Goal: Obtain resource: Download file/media

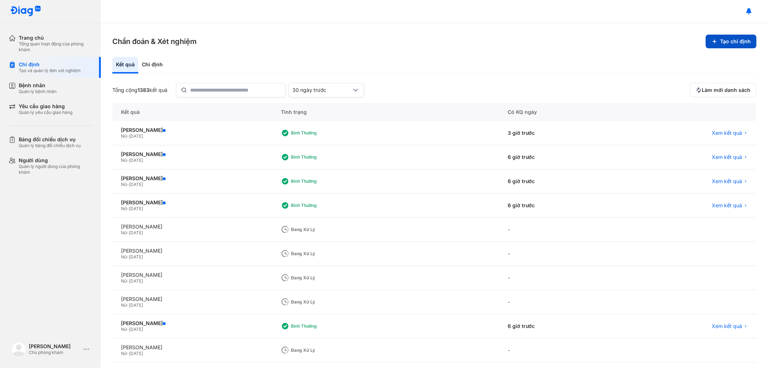
click at [718, 44] on button "Tạo chỉ định" at bounding box center [731, 42] width 51 height 14
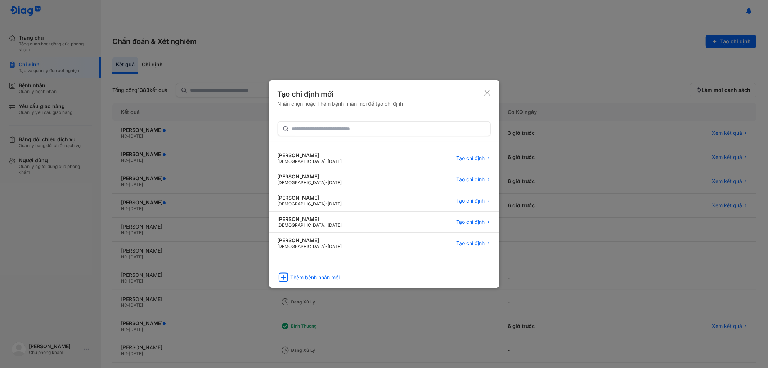
click at [489, 90] on icon at bounding box center [487, 92] width 7 height 7
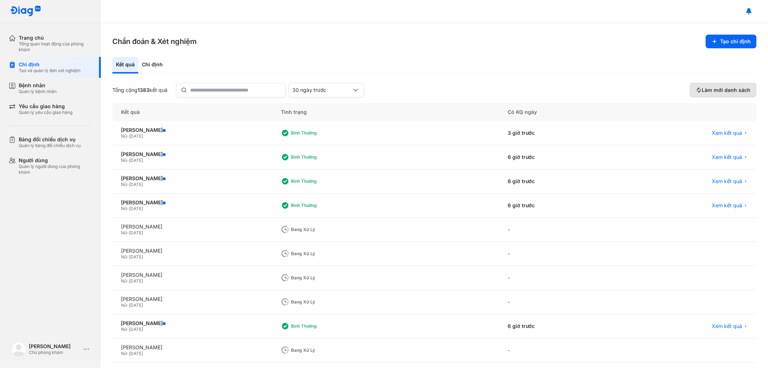
click at [729, 88] on span "Làm mới danh sách" at bounding box center [726, 90] width 49 height 6
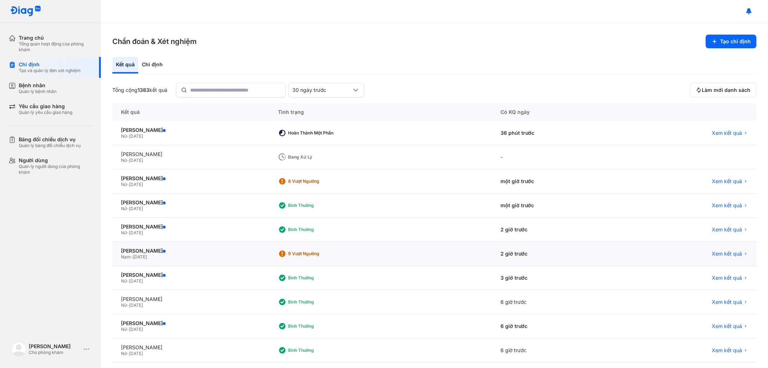
scroll to position [32, 0]
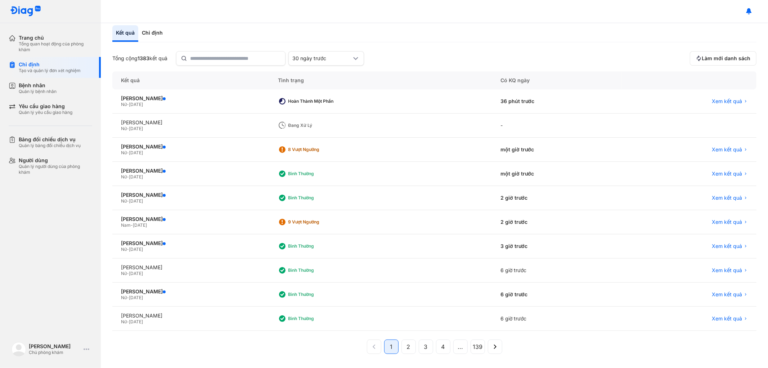
click at [214, 71] on div "Kết quả" at bounding box center [190, 80] width 157 height 18
click at [216, 62] on input "text" at bounding box center [236, 58] width 90 height 13
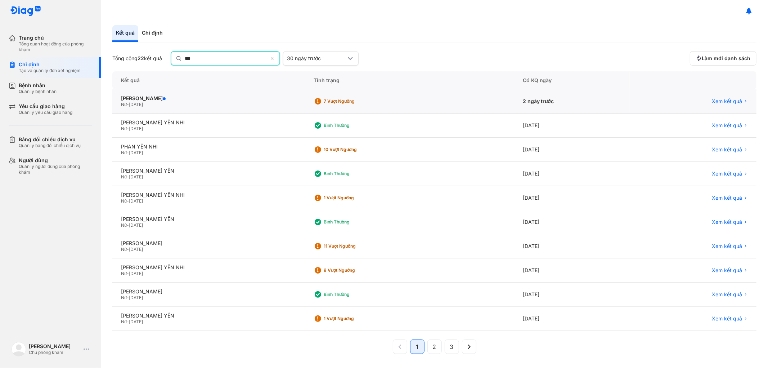
type input "***"
drag, startPoint x: 705, startPoint y: 100, endPoint x: 733, endPoint y: 99, distance: 28.1
click at [711, 100] on div "Xem kết quả" at bounding box center [694, 101] width 110 height 6
click at [727, 101] on span "Xem kết quả" at bounding box center [727, 101] width 30 height 6
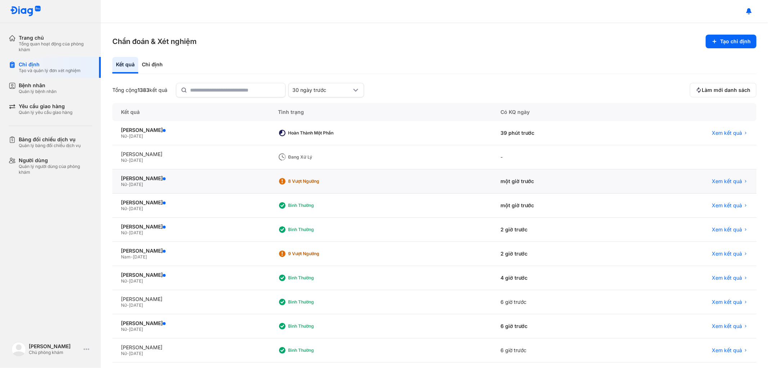
click at [726, 177] on div "Xem kết quả" at bounding box center [689, 181] width 135 height 24
click at [716, 178] on span "Xem kết quả" at bounding box center [727, 181] width 30 height 6
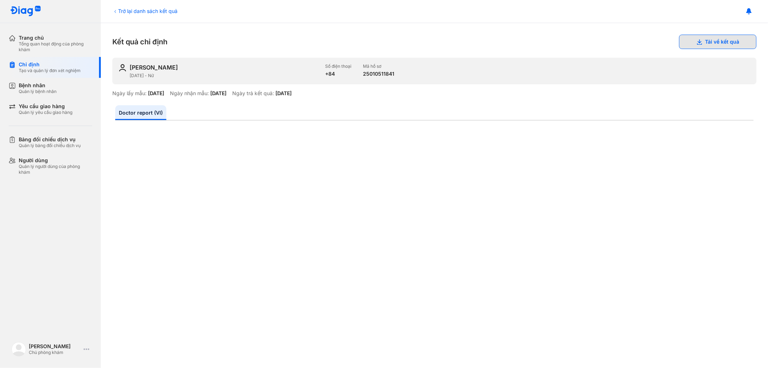
click at [697, 41] on use at bounding box center [699, 41] width 5 height 5
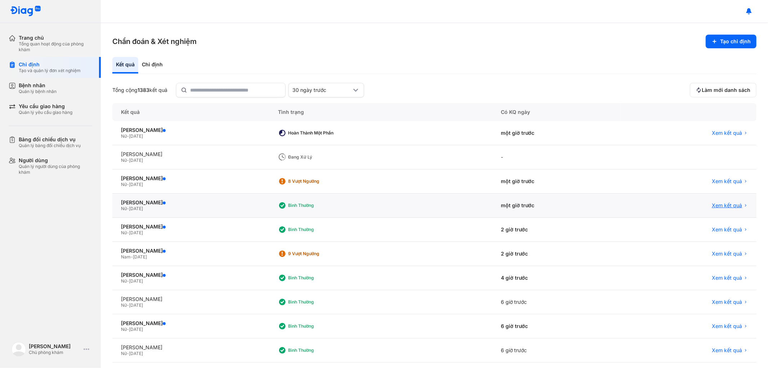
click at [716, 203] on span "Xem kết quả" at bounding box center [727, 205] width 30 height 6
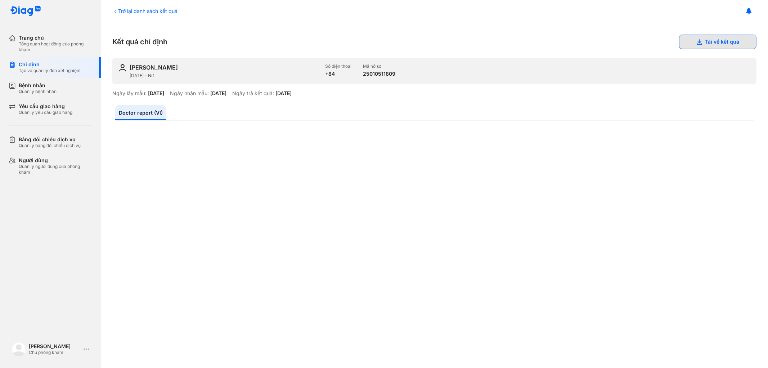
click at [709, 44] on button "Tải về kết quả" at bounding box center [717, 42] width 77 height 14
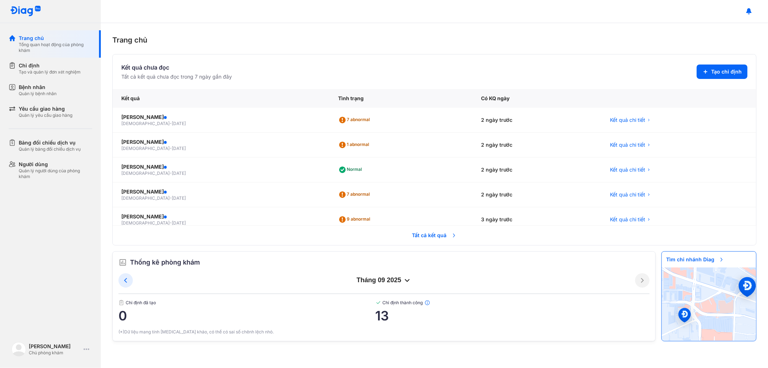
click at [435, 228] on span "Tất cả kết quả" at bounding box center [434, 235] width 53 height 16
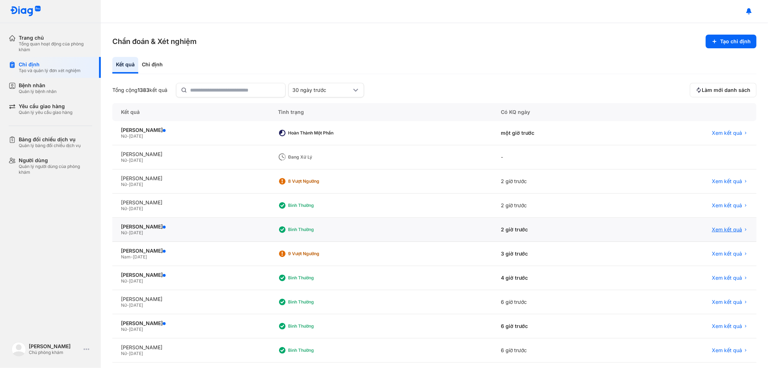
click at [730, 229] on span "Xem kết quả" at bounding box center [727, 229] width 30 height 6
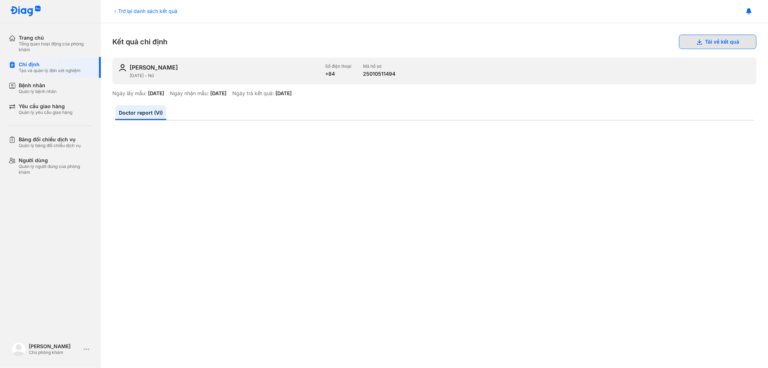
click at [707, 39] on button "Tải về kết quả" at bounding box center [717, 42] width 77 height 14
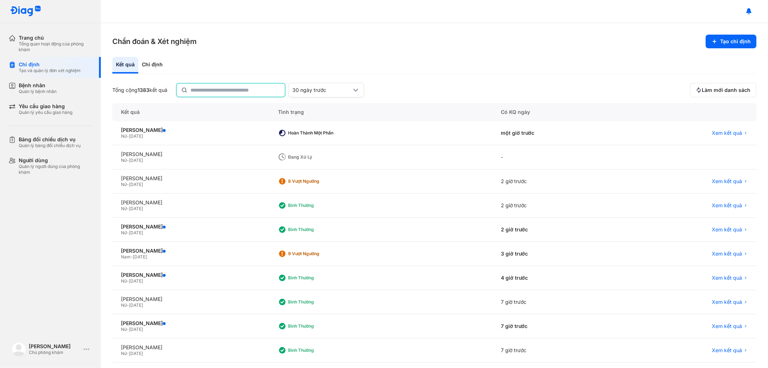
click at [237, 91] on input "text" at bounding box center [236, 90] width 90 height 13
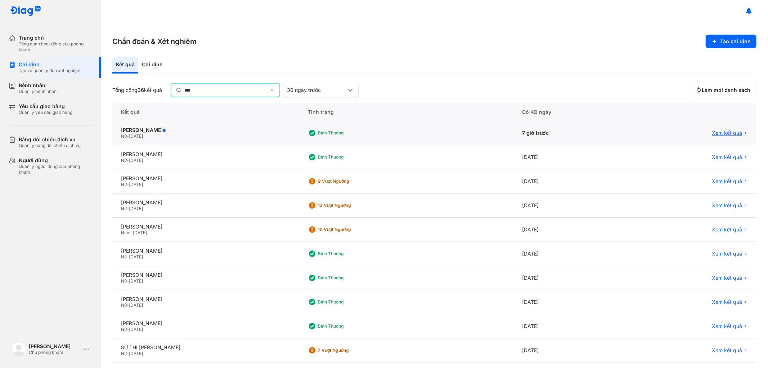
type input "***"
click at [726, 130] on span "Xem kết quả" at bounding box center [727, 133] width 30 height 6
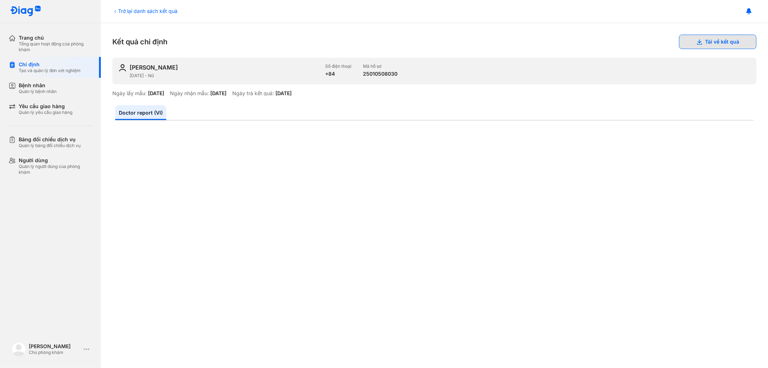
click at [710, 37] on button "Tải về kết quả" at bounding box center [717, 42] width 77 height 14
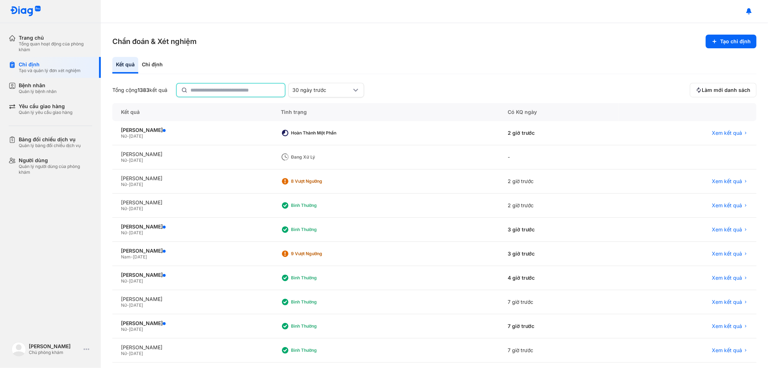
click at [226, 87] on input "text" at bounding box center [236, 90] width 90 height 13
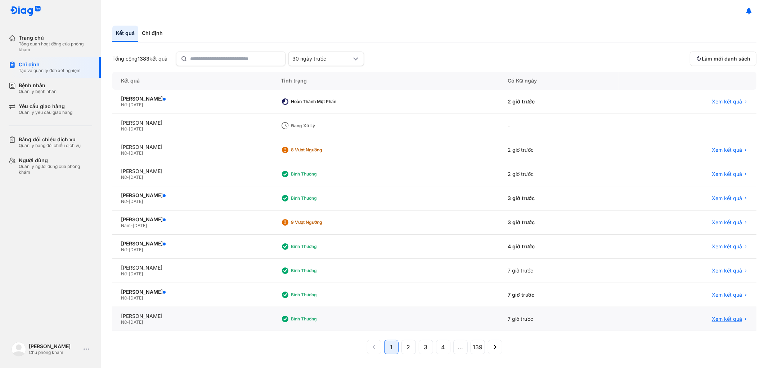
click at [728, 316] on span "Xem kết quả" at bounding box center [727, 319] width 30 height 6
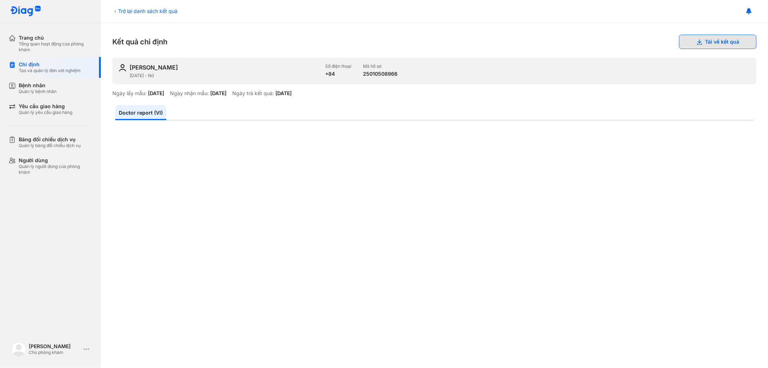
click at [697, 42] on icon at bounding box center [700, 42] width 6 height 6
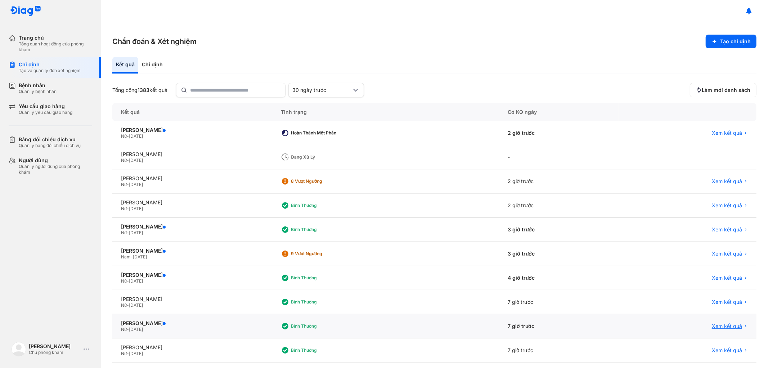
click at [716, 325] on span "Xem kết quả" at bounding box center [727, 326] width 30 height 6
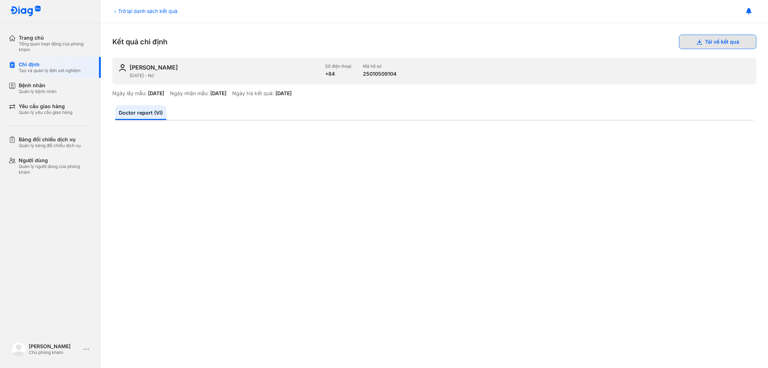
click at [707, 41] on button "Tải về kết quả" at bounding box center [717, 42] width 77 height 14
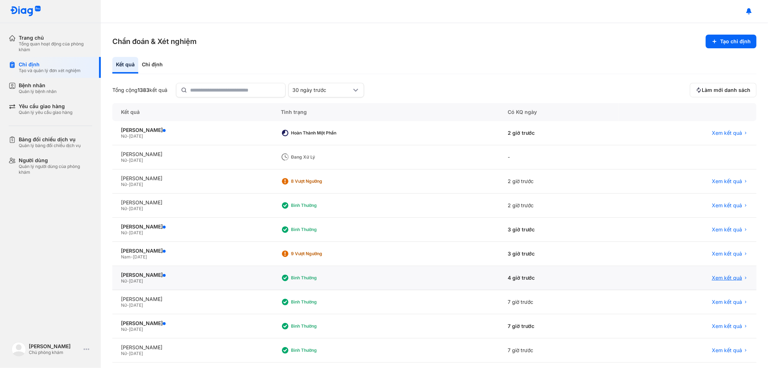
drag, startPoint x: 727, startPoint y: 276, endPoint x: 719, endPoint y: 274, distance: 8.4
click at [726, 276] on span "Xem kết quả" at bounding box center [727, 278] width 30 height 6
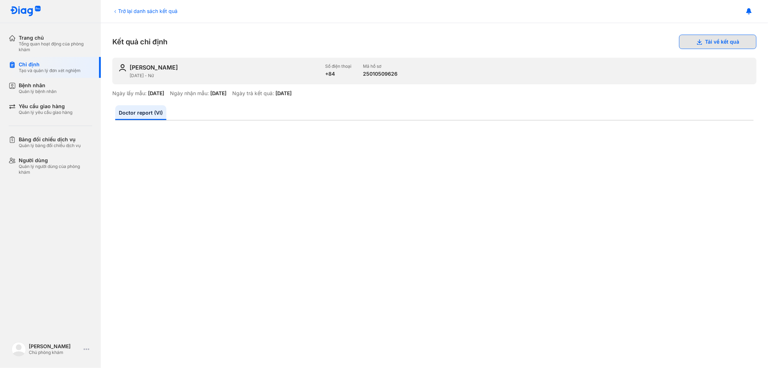
click at [702, 42] on button "Tải về kết quả" at bounding box center [717, 42] width 77 height 14
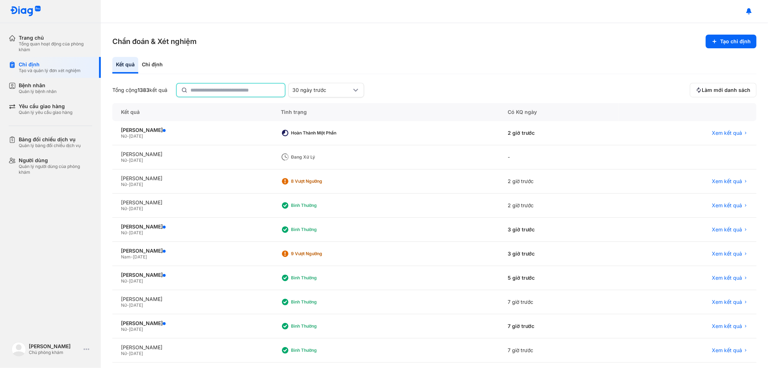
click at [235, 92] on input "text" at bounding box center [236, 90] width 90 height 13
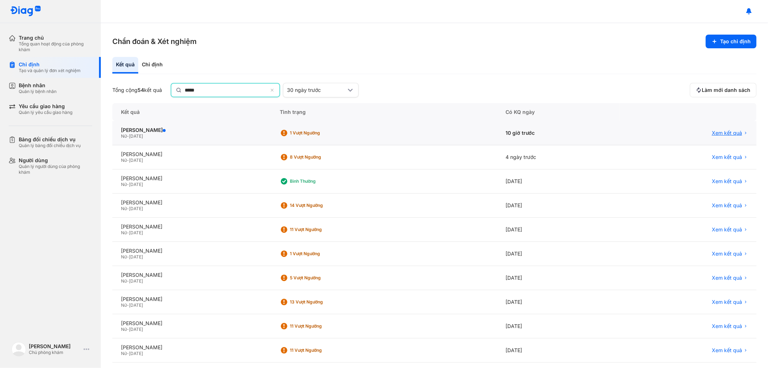
type input "*****"
click at [721, 131] on span "Xem kết quả" at bounding box center [727, 133] width 30 height 6
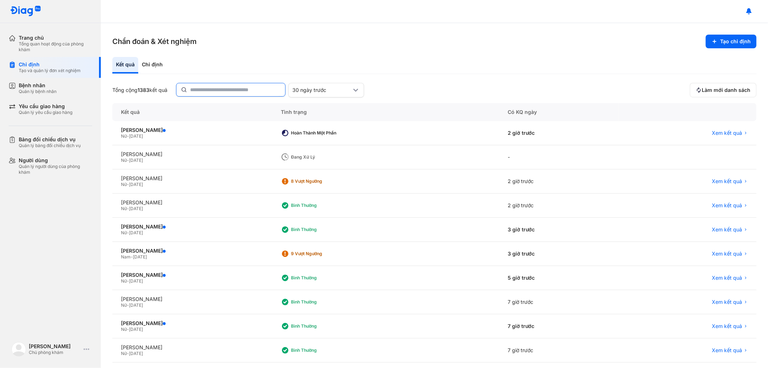
click at [214, 86] on input "text" at bounding box center [235, 89] width 91 height 13
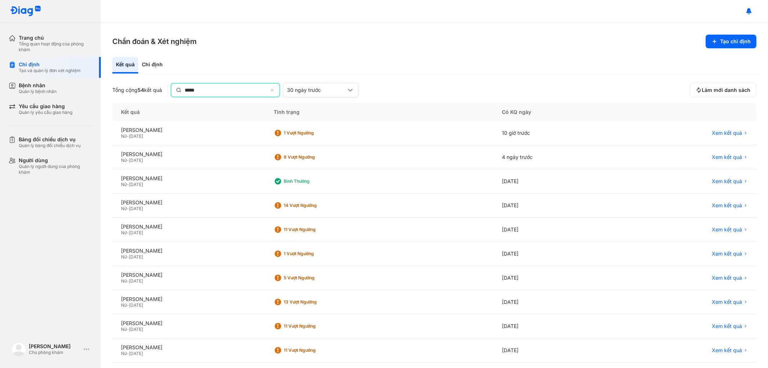
type input "*****"
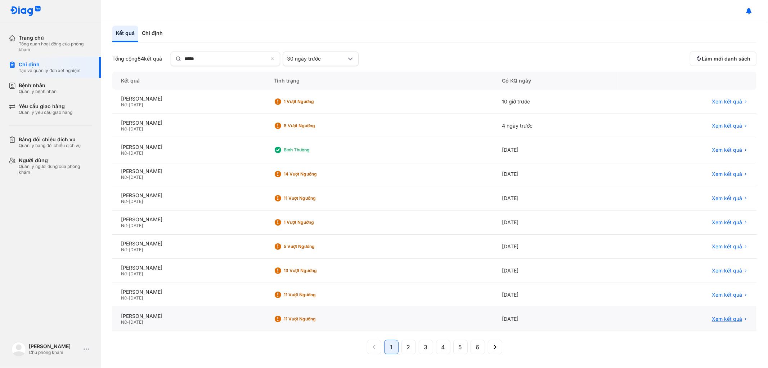
click at [722, 318] on span "Xem kết quả" at bounding box center [727, 319] width 30 height 6
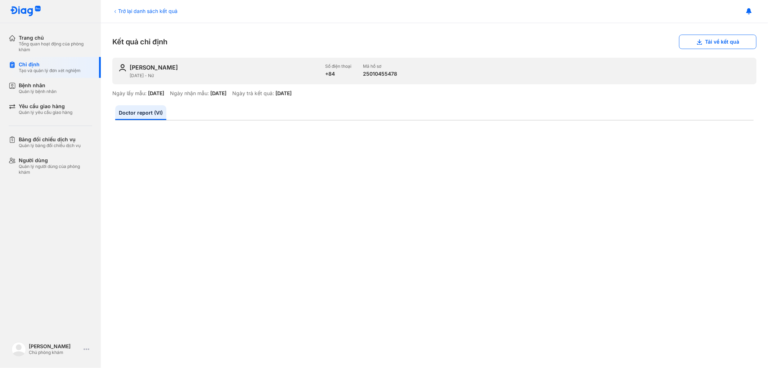
scroll to position [160, 0]
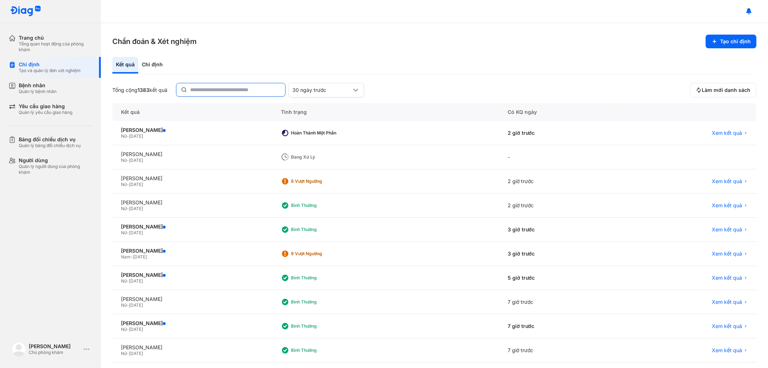
click at [210, 94] on input "text" at bounding box center [235, 89] width 91 height 13
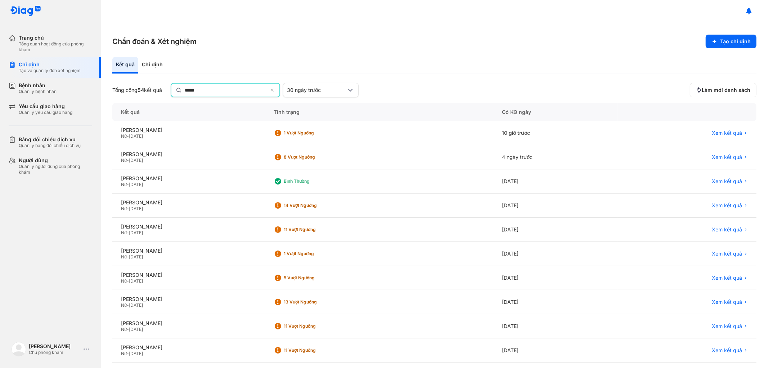
type input "*****"
click at [728, 131] on span "Xem kết quả" at bounding box center [727, 133] width 30 height 6
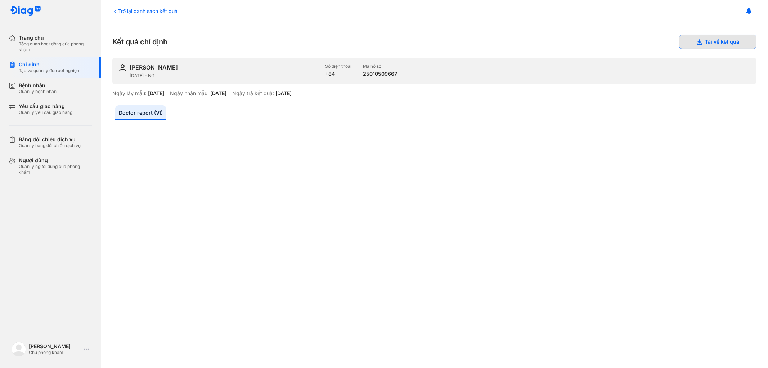
click at [725, 36] on button "Tải về kết quả" at bounding box center [717, 42] width 77 height 14
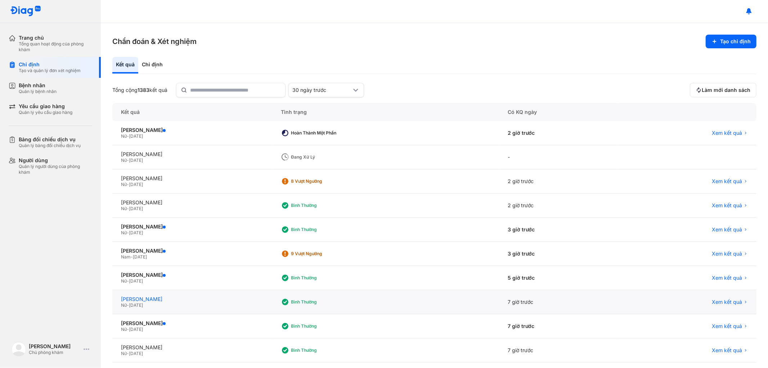
scroll to position [32, 0]
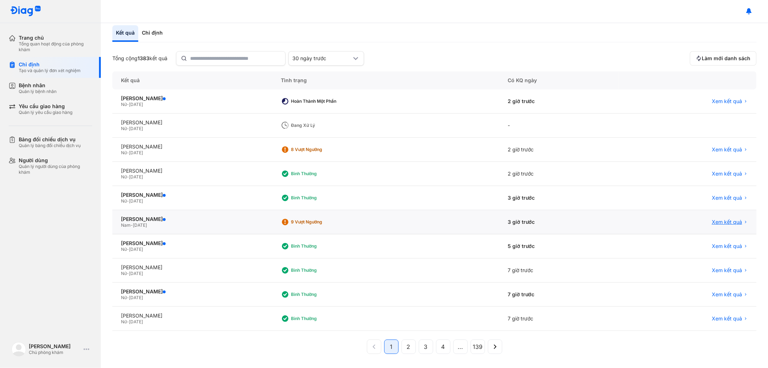
click at [717, 223] on span "Xem kết quả" at bounding box center [727, 222] width 30 height 6
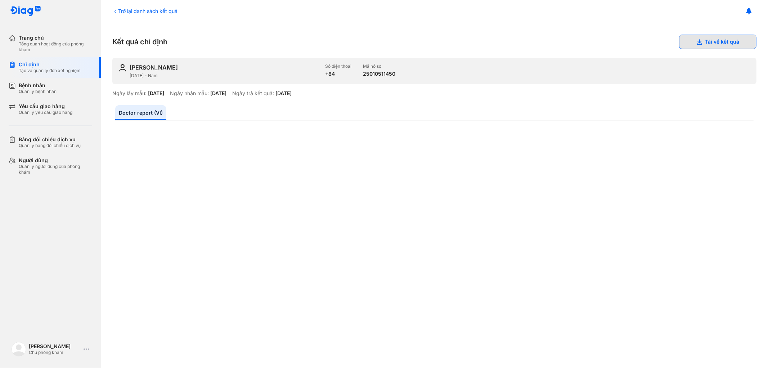
click at [709, 40] on button "Tải về kết quả" at bounding box center [717, 42] width 77 height 14
click at [708, 46] on button "Tải về kết quả" at bounding box center [717, 42] width 77 height 14
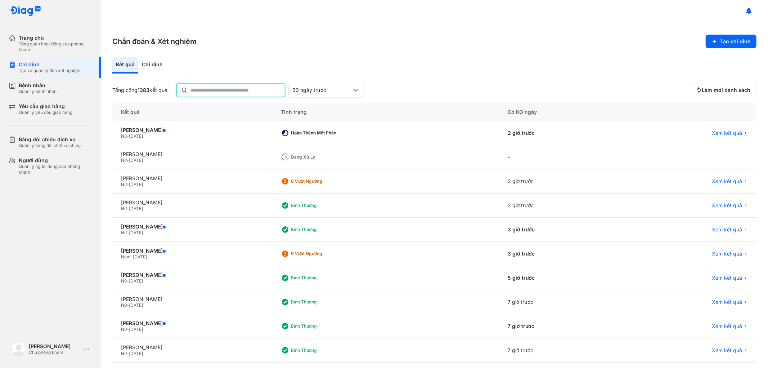
click at [231, 92] on input "text" at bounding box center [236, 90] width 90 height 13
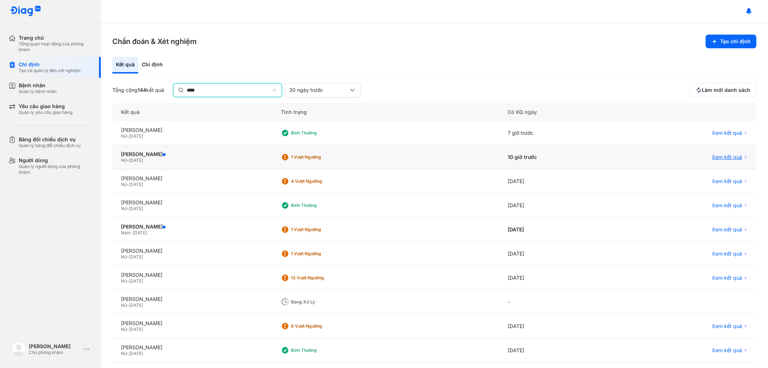
type input "****"
click at [715, 157] on span "Xem kết quả" at bounding box center [727, 157] width 30 height 6
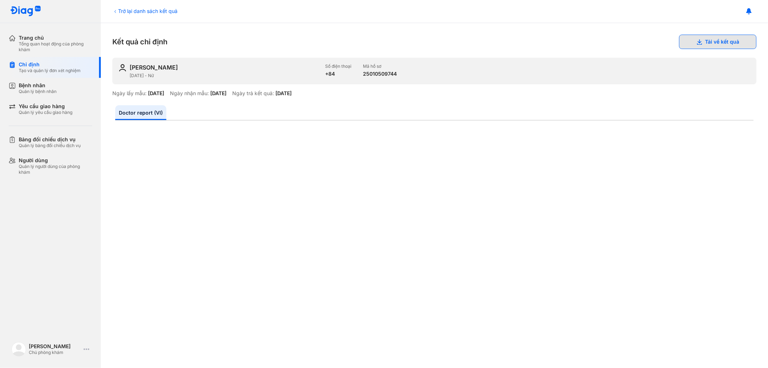
click at [715, 41] on button "Tải về kết quả" at bounding box center [717, 42] width 77 height 14
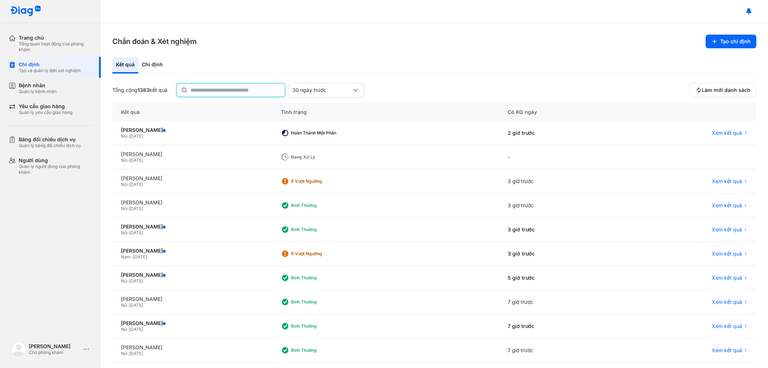
click at [224, 92] on input "text" at bounding box center [236, 90] width 90 height 13
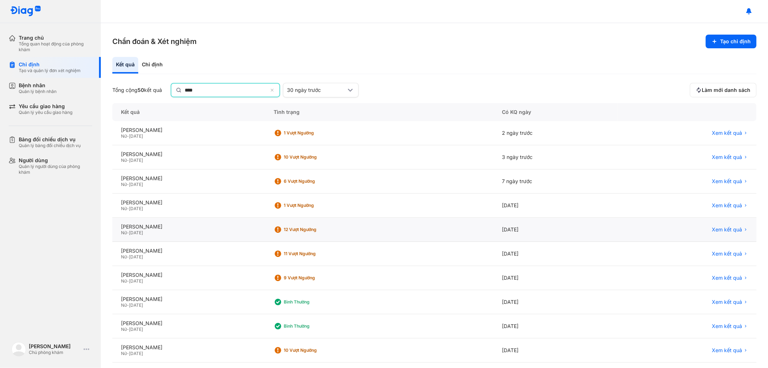
type input "****"
click at [721, 225] on div "Xem kết quả" at bounding box center [687, 230] width 139 height 24
click at [718, 228] on span "Xem kết quả" at bounding box center [727, 229] width 30 height 6
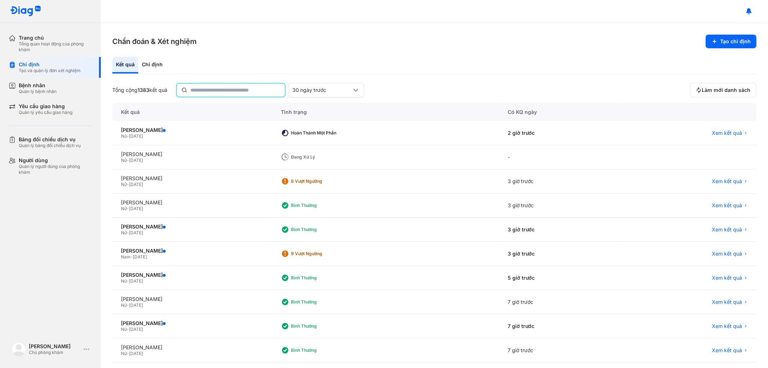
click at [222, 86] on input "text" at bounding box center [236, 90] width 90 height 13
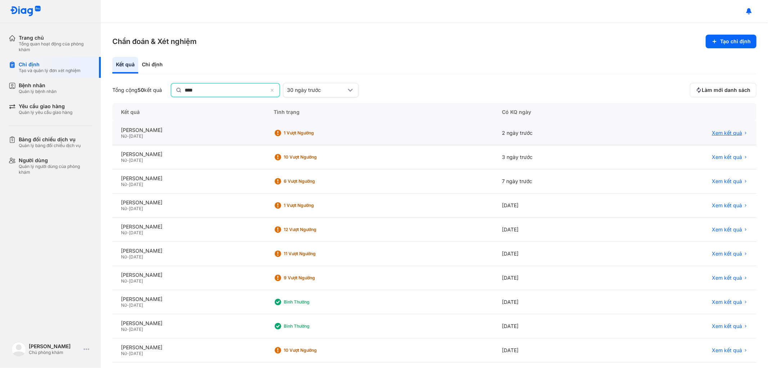
type input "****"
click at [712, 133] on span "Xem kết quả" at bounding box center [727, 133] width 30 height 6
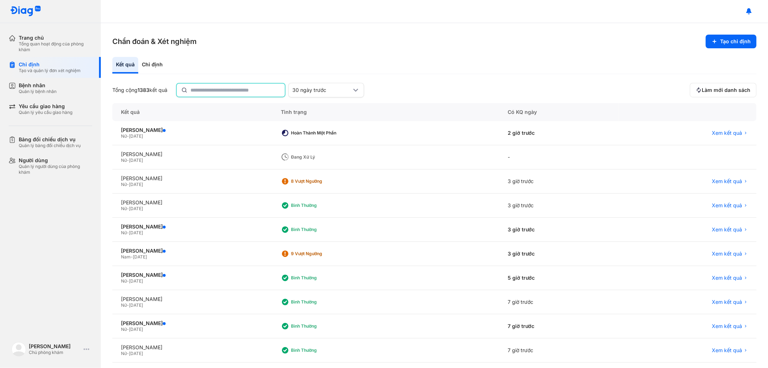
click at [204, 91] on input "text" at bounding box center [236, 90] width 90 height 13
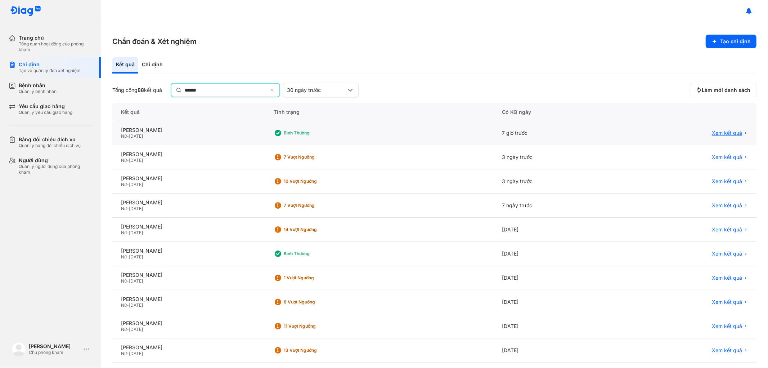
type input "******"
click at [725, 131] on span "Xem kết quả" at bounding box center [727, 133] width 30 height 6
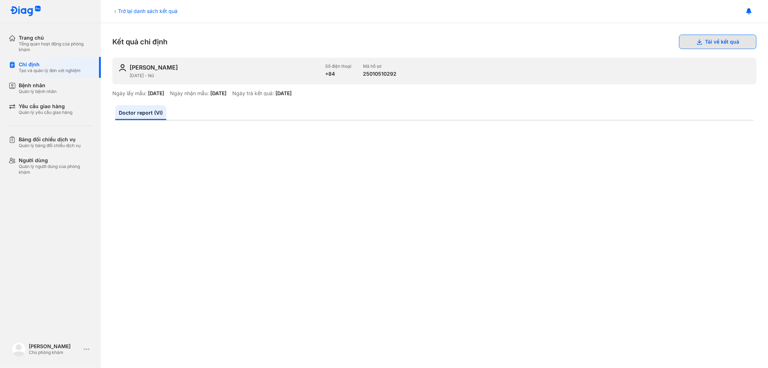
click at [710, 41] on button "Tải về kết quả" at bounding box center [717, 42] width 77 height 14
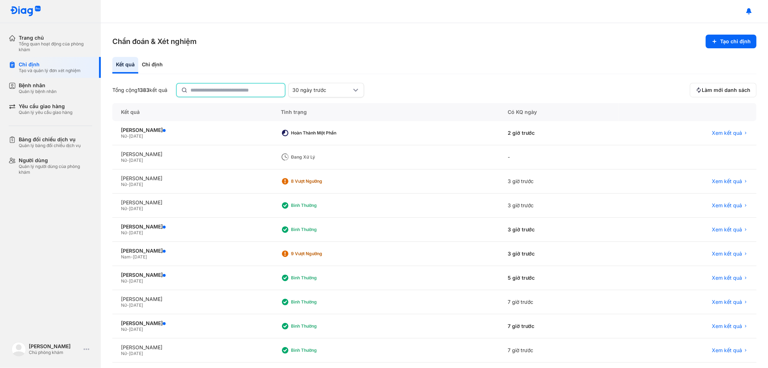
click at [235, 89] on input "text" at bounding box center [236, 90] width 90 height 13
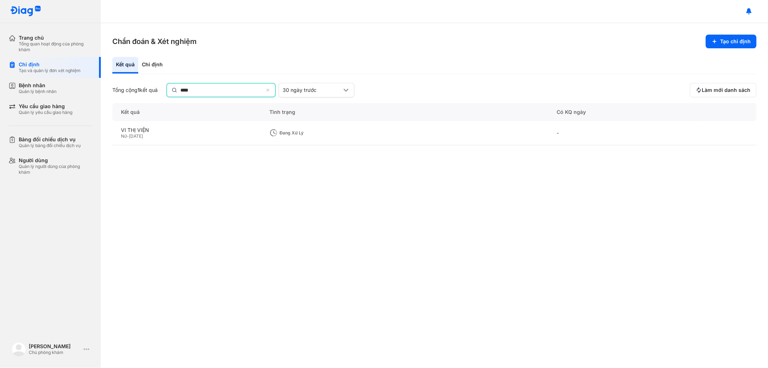
type input "****"
click at [271, 88] on icon at bounding box center [269, 91] width 5 height 6
click at [264, 88] on input "****" at bounding box center [222, 90] width 84 height 14
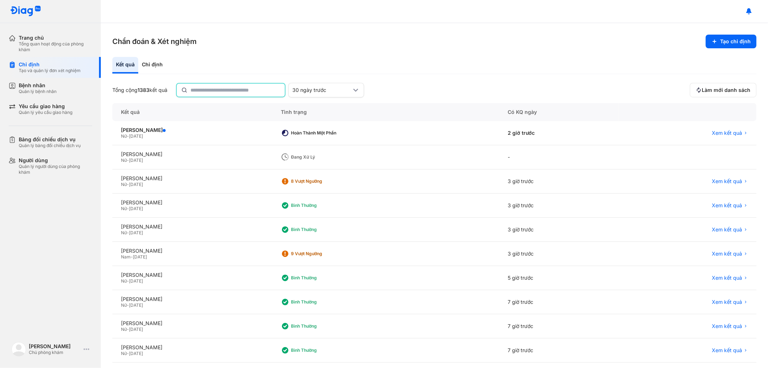
click at [231, 90] on input "text" at bounding box center [236, 90] width 90 height 13
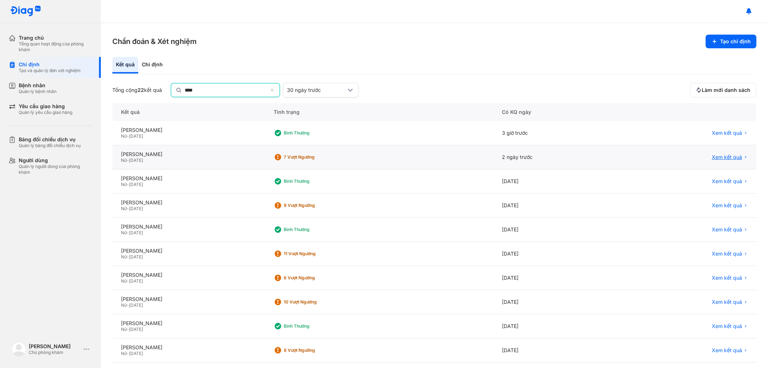
type input "****"
click at [719, 158] on span "Xem kết quả" at bounding box center [727, 157] width 30 height 6
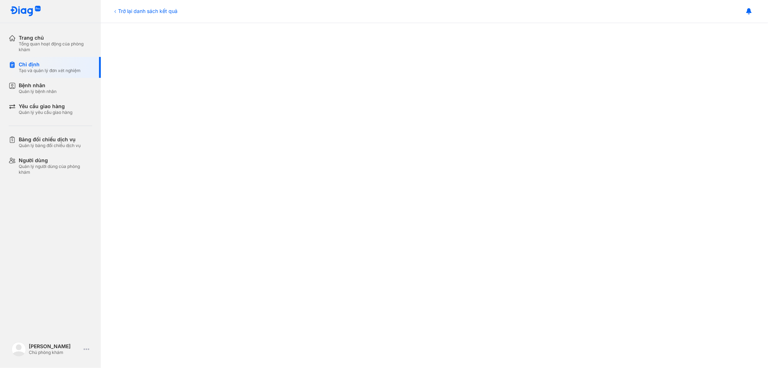
scroll to position [8, 0]
